Goal: Transaction & Acquisition: Purchase product/service

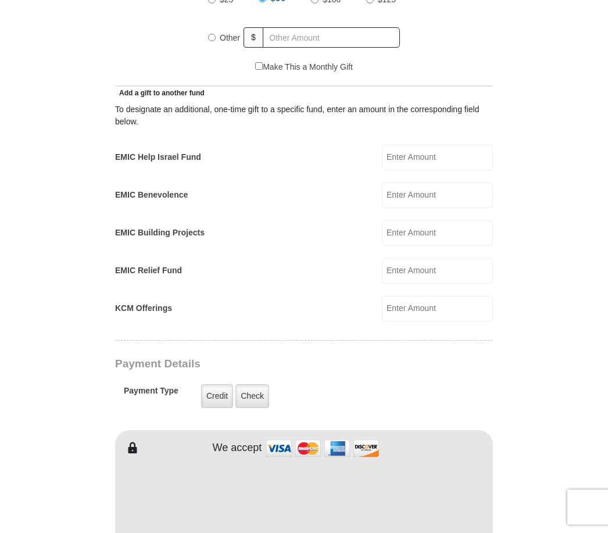
scroll to position [583, 0]
click at [300, 46] on input "text" at bounding box center [331, 37] width 137 height 20
radio input "true"
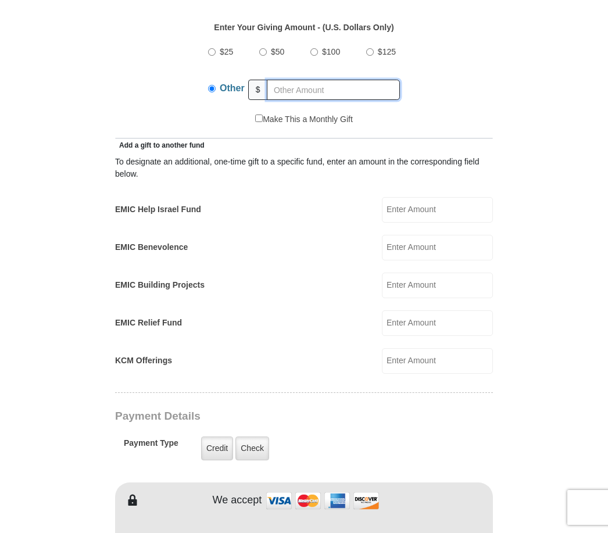
scroll to position [525, 0]
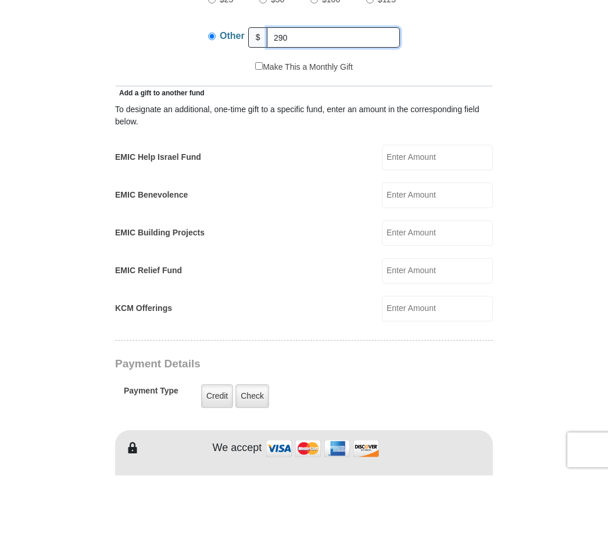
type input "290"
click at [459, 202] on input "EMIC Help Israel Fund" at bounding box center [437, 215] width 111 height 26
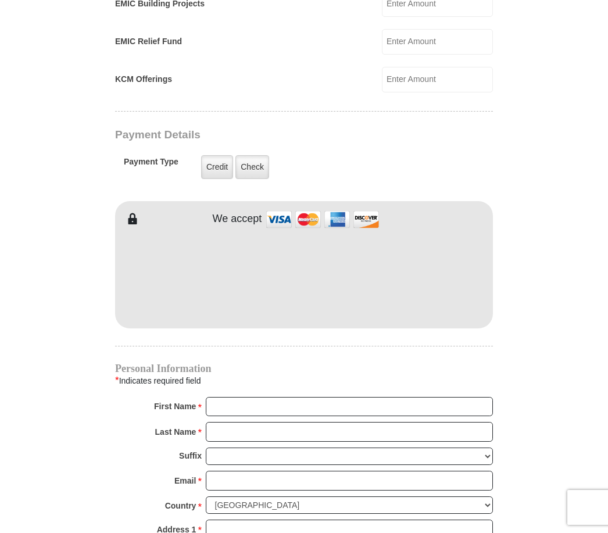
scroll to position [802, 0]
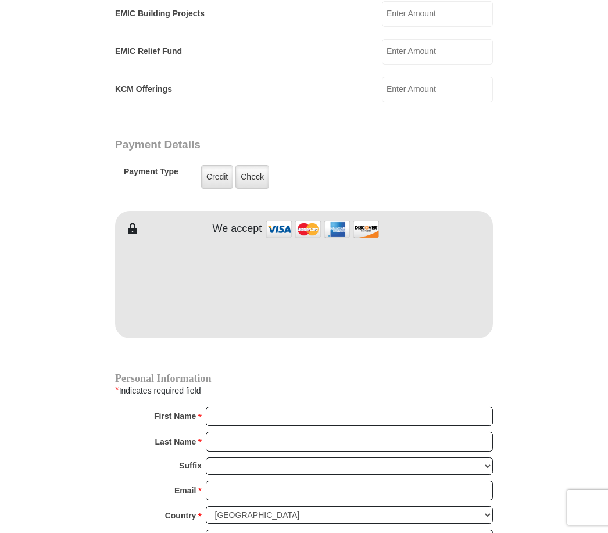
type input "30"
click at [213, 171] on label "Credit" at bounding box center [217, 177] width 32 height 24
click at [0, 0] on input "Credit" at bounding box center [0, 0] width 0 height 0
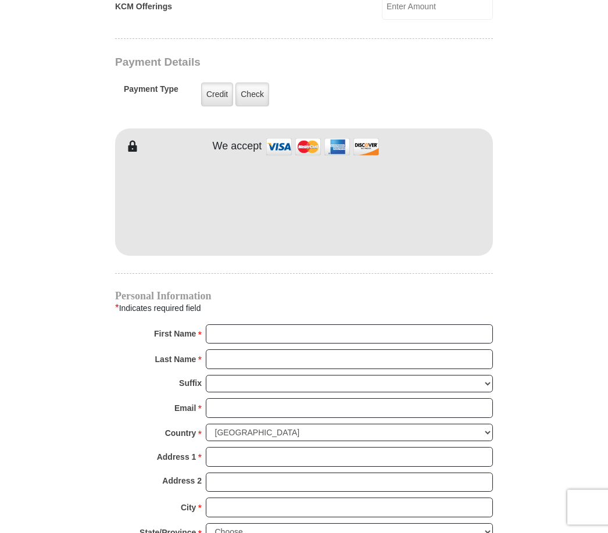
scroll to position [883, 0]
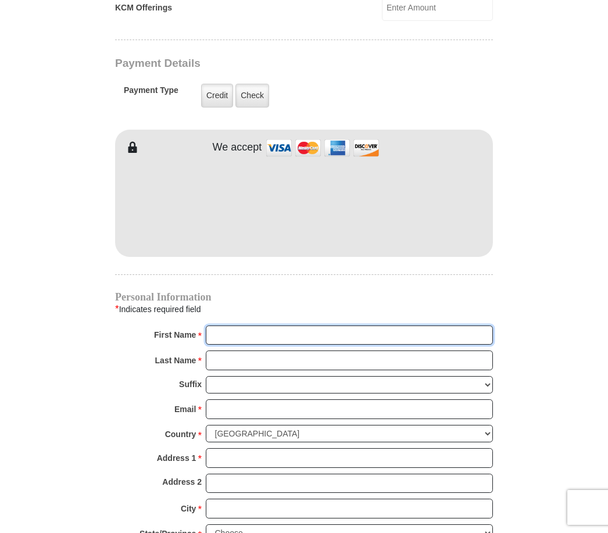
click at [230, 336] on input "First Name *" at bounding box center [349, 335] width 287 height 20
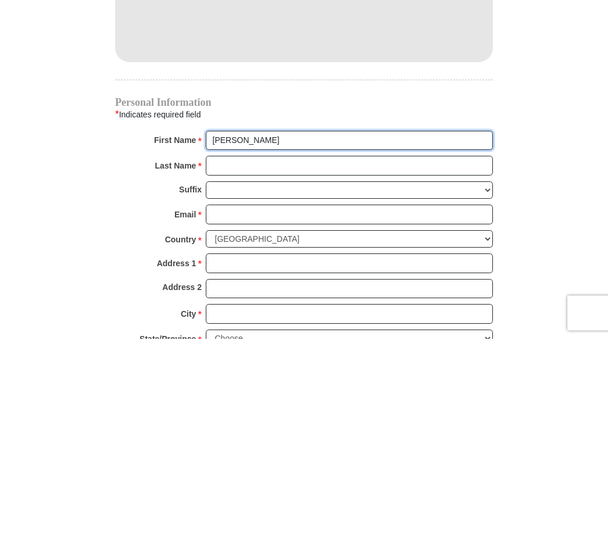
type input "[PERSON_NAME]"
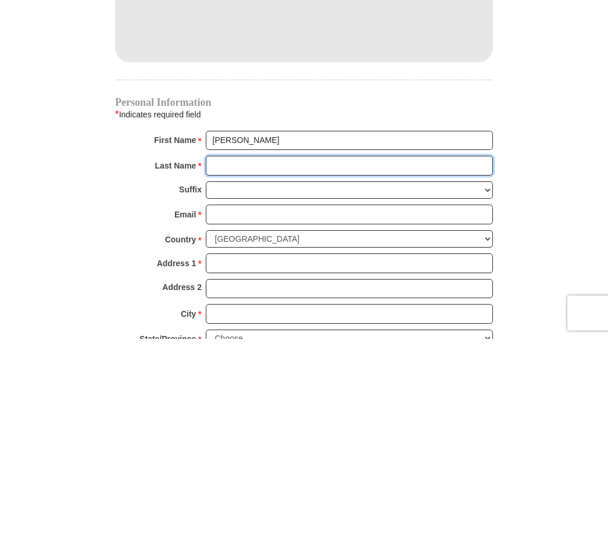
click at [277, 350] on input "Last Name *" at bounding box center [349, 360] width 287 height 20
type input "[PERSON_NAME]"
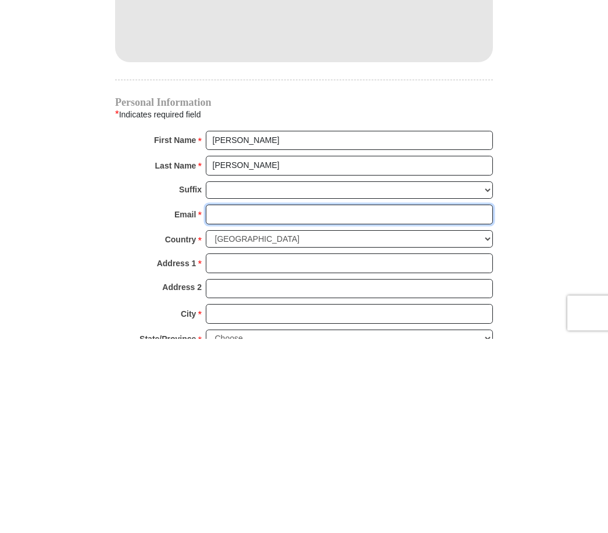
click at [248, 399] on input "Email *" at bounding box center [349, 409] width 287 height 20
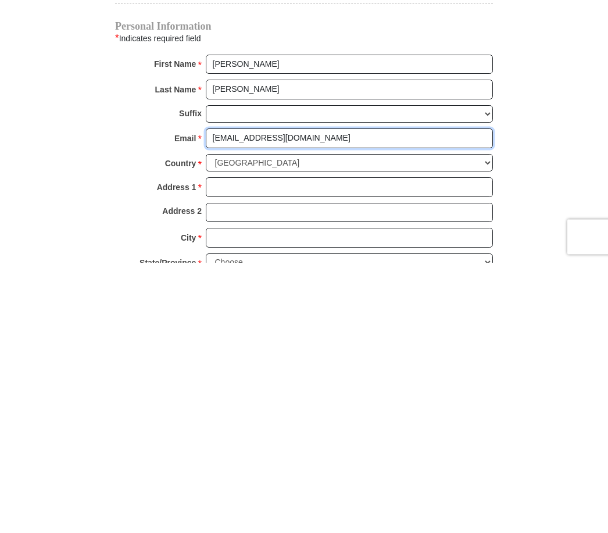
type input "[EMAIL_ADDRESS][DOMAIN_NAME]"
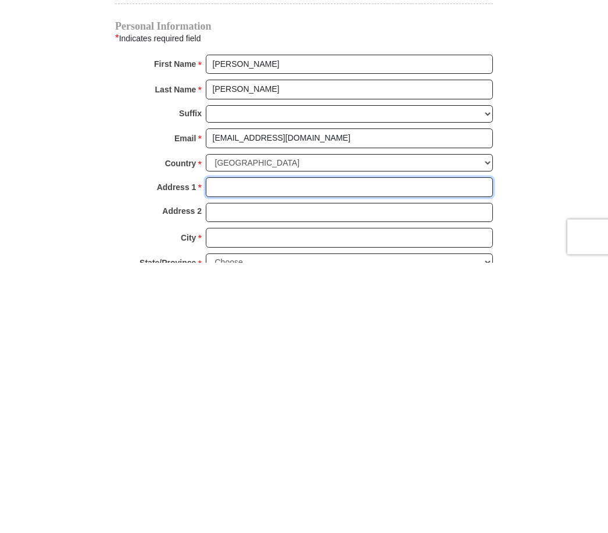
click at [257, 448] on input "Address 1 *" at bounding box center [349, 458] width 287 height 20
type input "3122 [PERSON_NAME]"
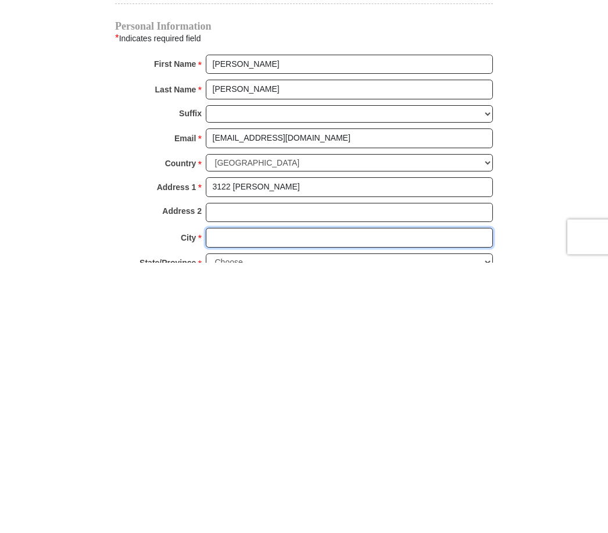
click at [261, 499] on input "City *" at bounding box center [349, 509] width 287 height 20
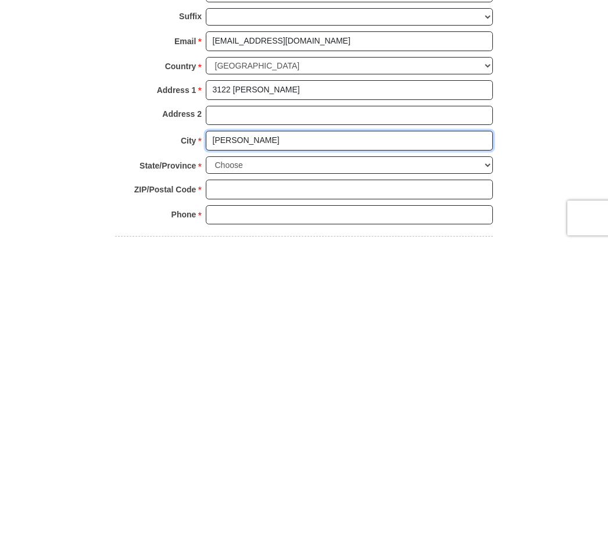
scroll to position [965, 0]
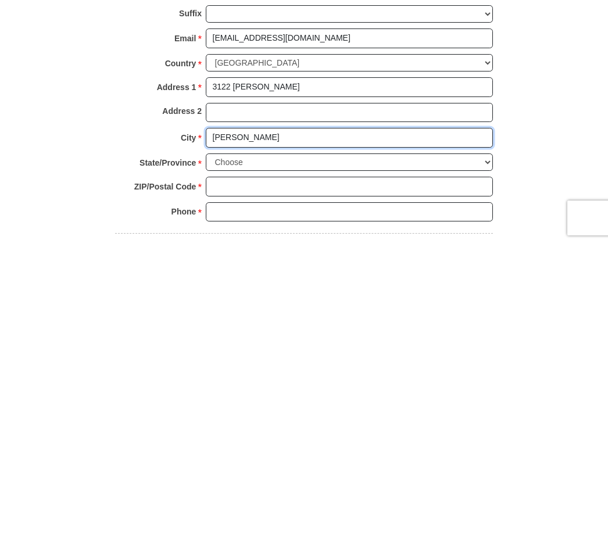
type input "[PERSON_NAME]"
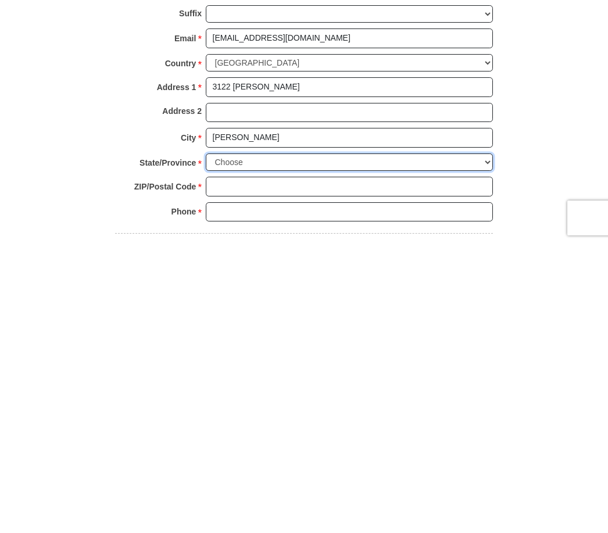
click at [281, 443] on select "Choose [US_STATE] [US_STATE] [US_STATE] [US_STATE] [US_STATE] Armed Forces Amer…" at bounding box center [349, 452] width 287 height 18
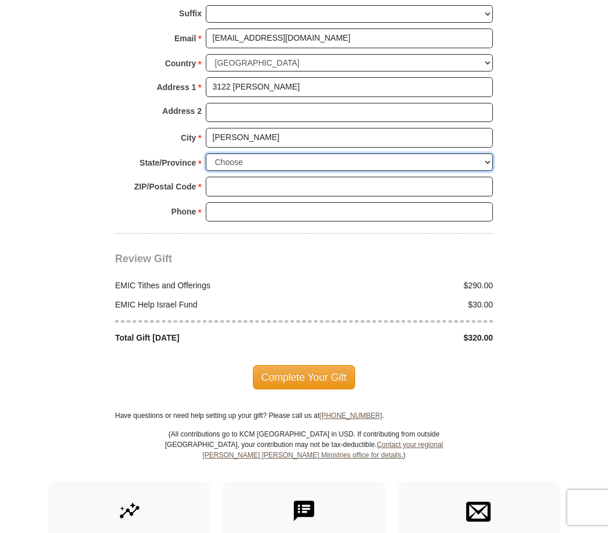
select select "[GEOGRAPHIC_DATA]"
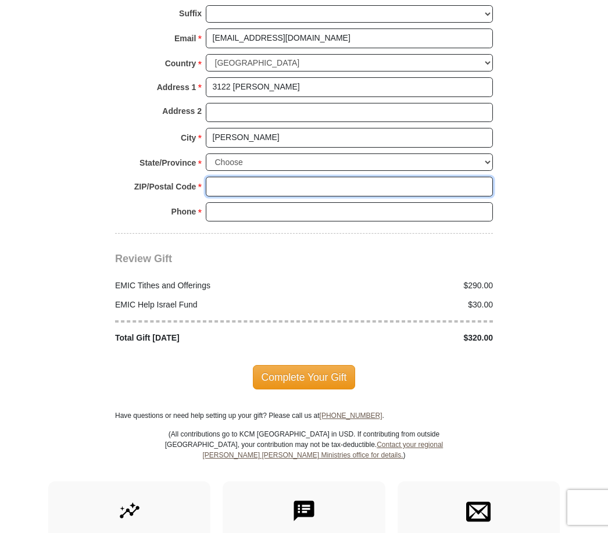
click at [227, 184] on input "ZIP/Postal Code *" at bounding box center [349, 187] width 287 height 20
type input "75062"
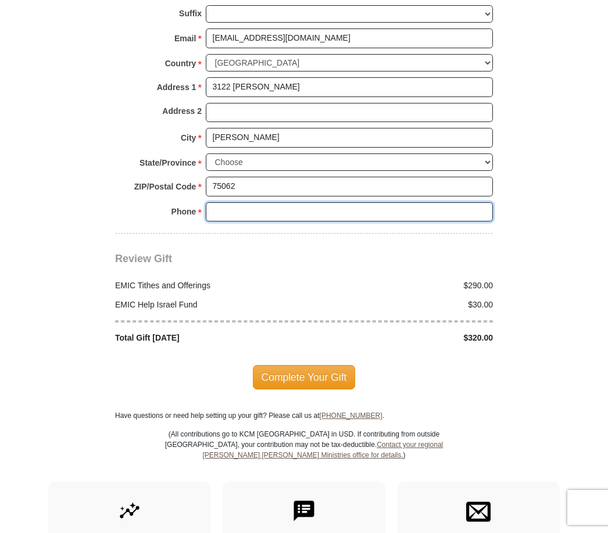
click at [281, 209] on input "Phone * *" at bounding box center [349, 212] width 287 height 20
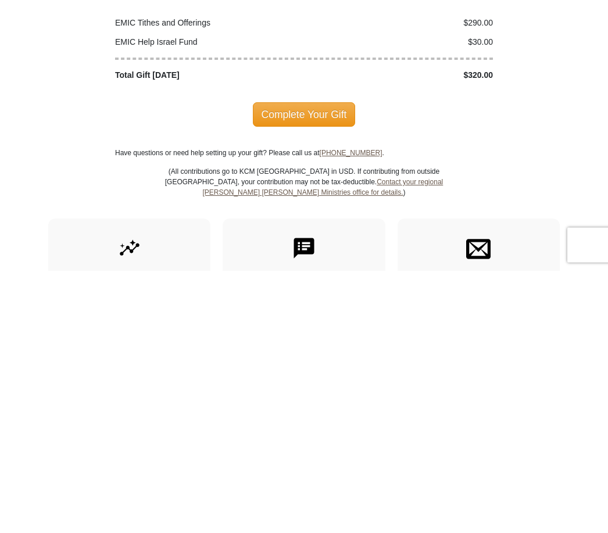
type input "4696930365"
click at [324, 365] on span "Complete Your Gift" at bounding box center [304, 377] width 103 height 24
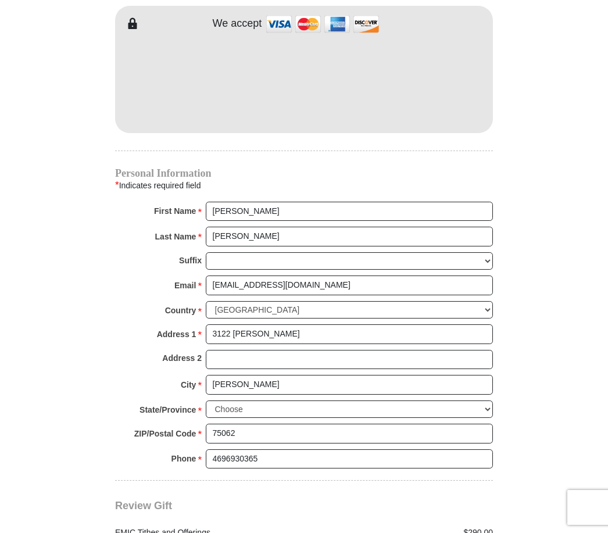
scroll to position [934, 0]
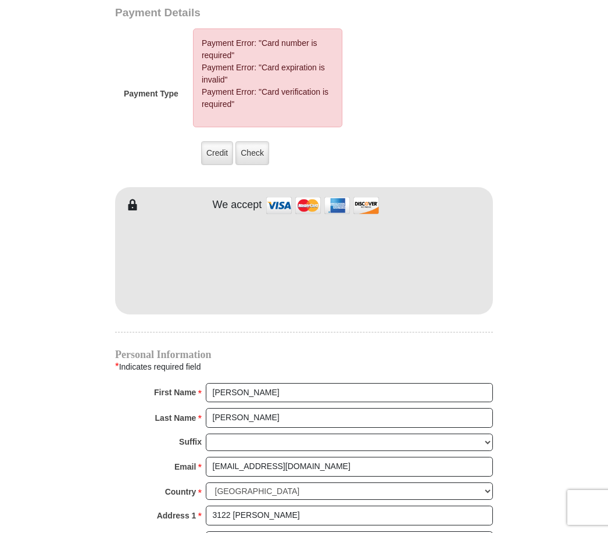
click at [224, 157] on label "Credit" at bounding box center [217, 153] width 32 height 24
click at [0, 0] on input "Credit" at bounding box center [0, 0] width 0 height 0
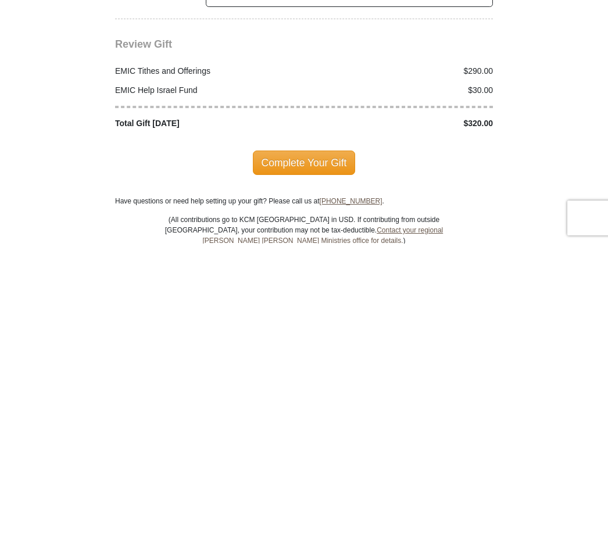
scroll to position [1294, 0]
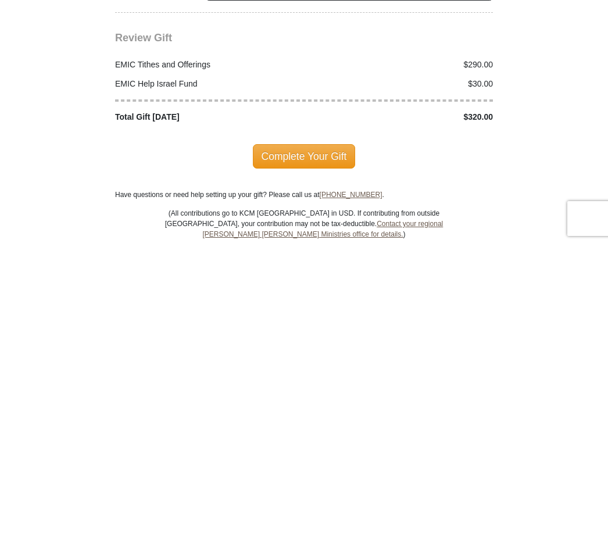
click at [319, 433] on span "Complete Your Gift" at bounding box center [304, 445] width 103 height 24
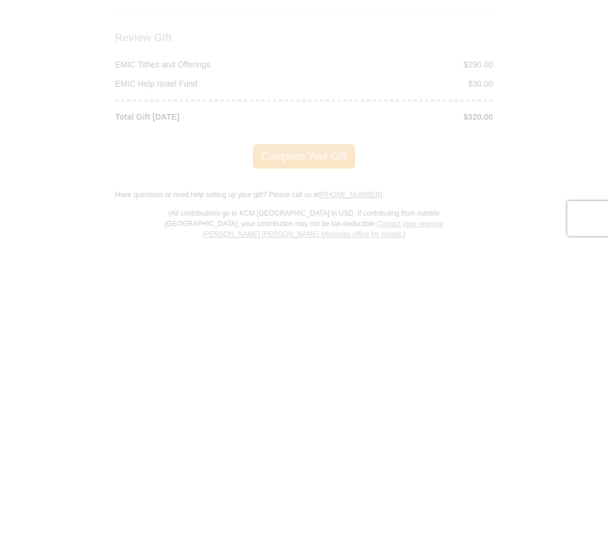
scroll to position [1583, 0]
